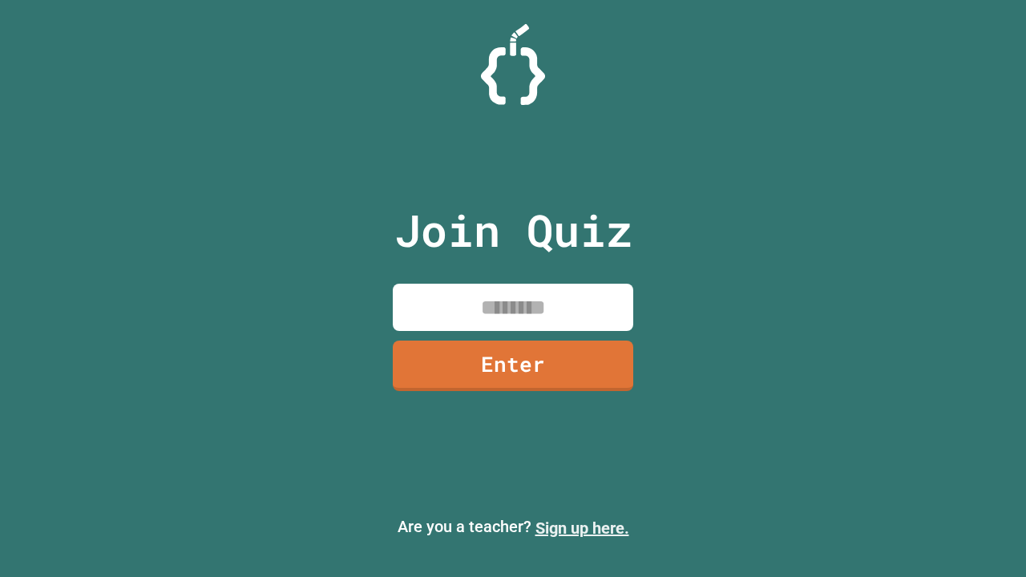
click at [582, 528] on link "Sign up here." at bounding box center [582, 528] width 94 height 19
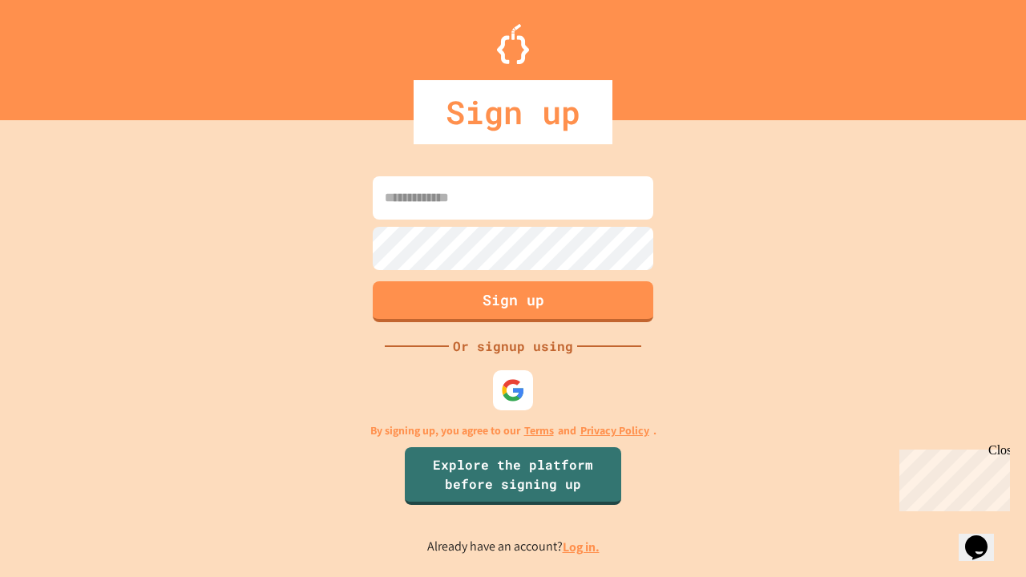
click at [582, 547] on link "Log in." at bounding box center [581, 547] width 37 height 17
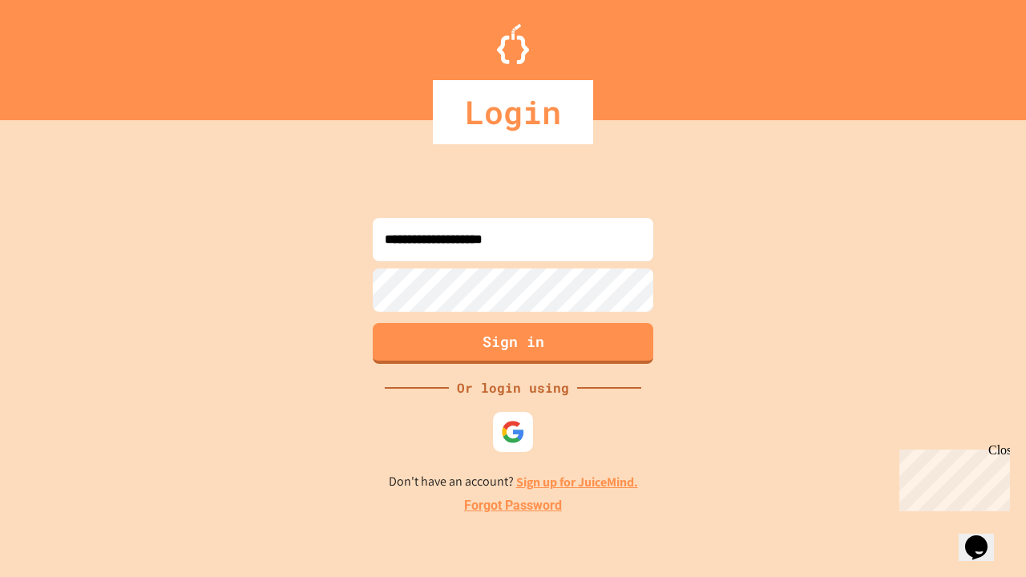
type input "**********"
